Goal: Transaction & Acquisition: Purchase product/service

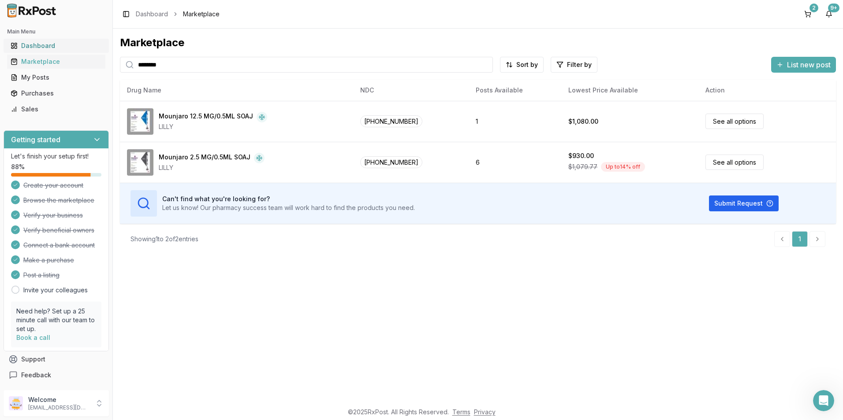
click at [48, 48] on div "Dashboard" at bounding box center [56, 45] width 91 height 9
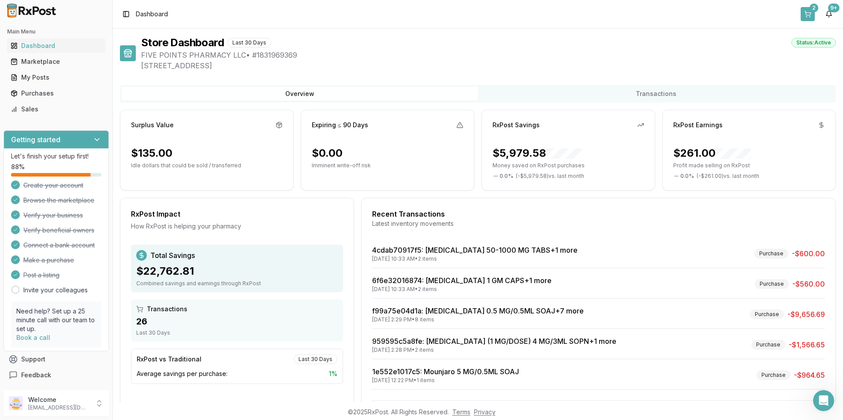
click at [805, 12] on button "2" at bounding box center [807, 14] width 14 height 14
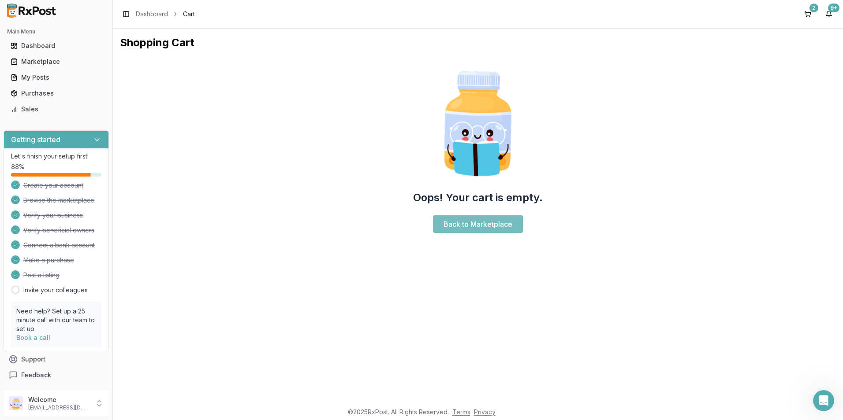
click at [462, 227] on link "Back to Marketplace" at bounding box center [478, 224] width 90 height 18
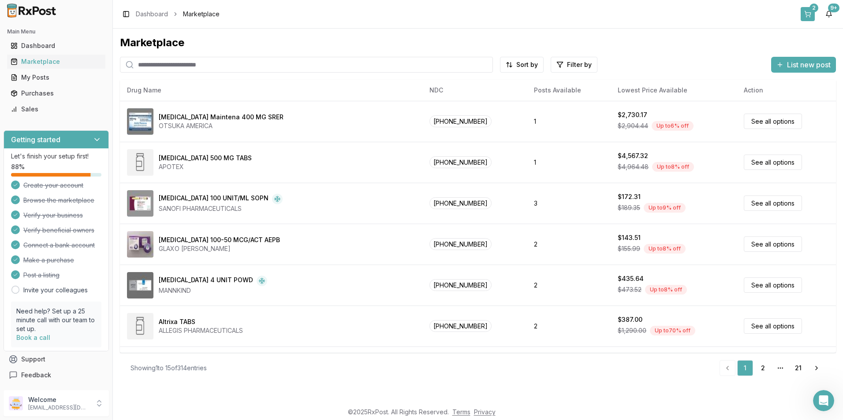
click at [809, 11] on button "2" at bounding box center [807, 14] width 14 height 14
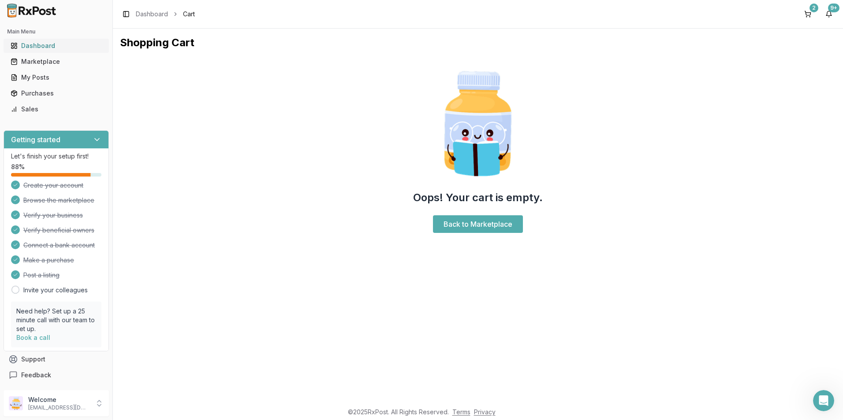
click at [44, 45] on div "Dashboard" at bounding box center [56, 45] width 91 height 9
